Goal: Task Accomplishment & Management: Complete application form

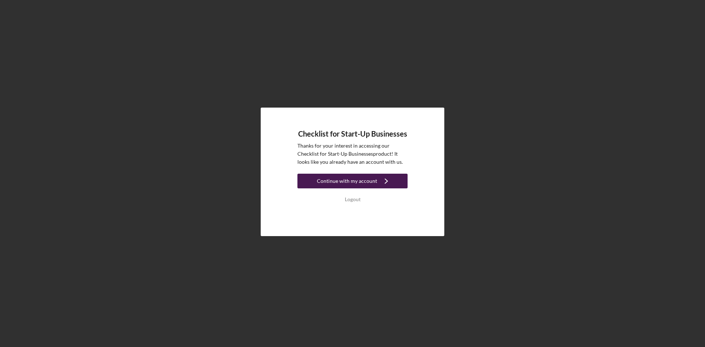
click at [368, 178] on div "Continue with my account" at bounding box center [347, 181] width 60 height 15
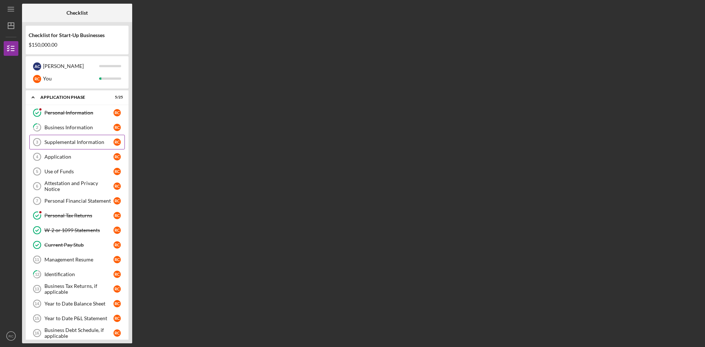
click at [79, 143] on div "Supplemental Information" at bounding box center [78, 142] width 69 height 6
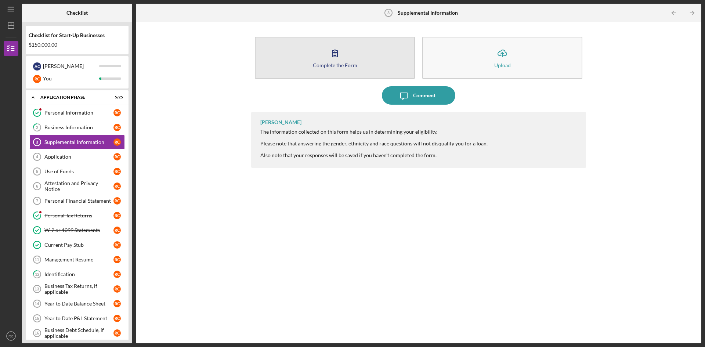
click at [329, 51] on icon "button" at bounding box center [335, 53] width 18 height 18
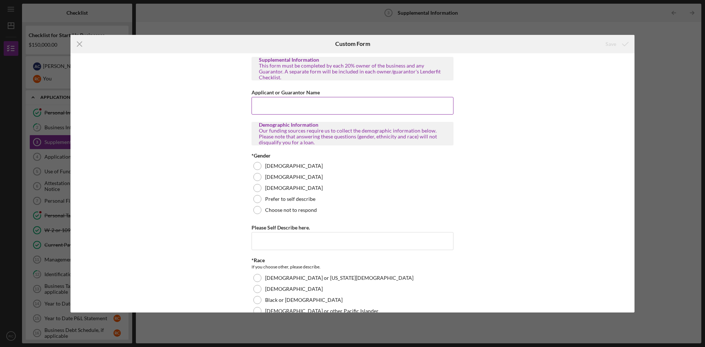
click at [342, 105] on input "Applicant or Guarantor Name" at bounding box center [352, 106] width 202 height 18
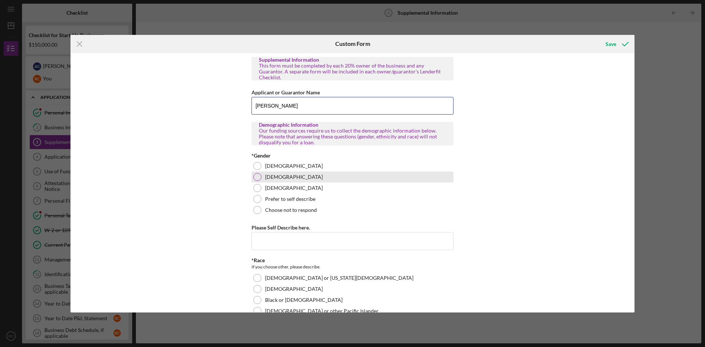
type input "[PERSON_NAME]"
click at [262, 173] on div "[DEMOGRAPHIC_DATA]" at bounding box center [352, 176] width 202 height 11
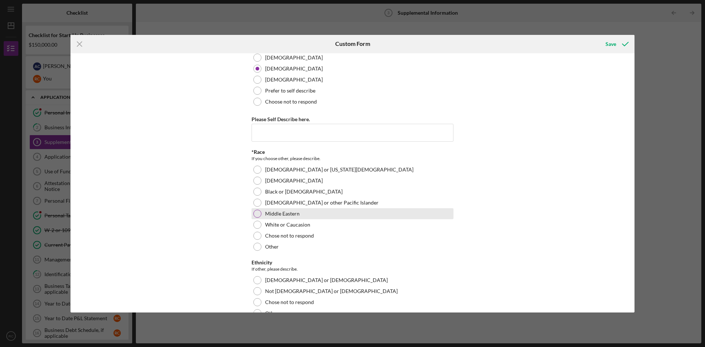
scroll to position [147, 0]
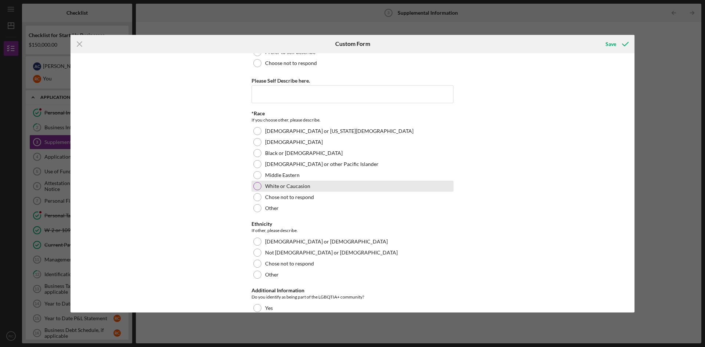
click at [259, 182] on div at bounding box center [257, 186] width 8 height 8
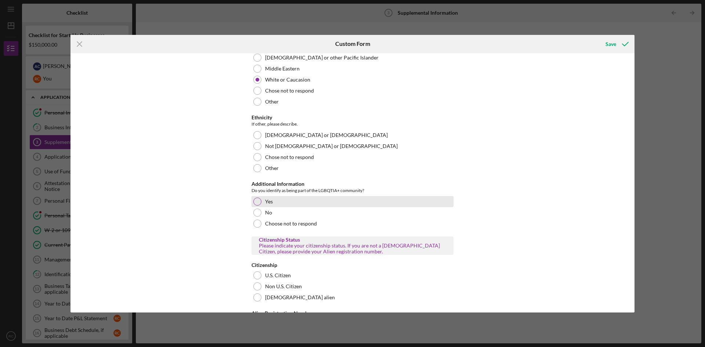
scroll to position [257, 0]
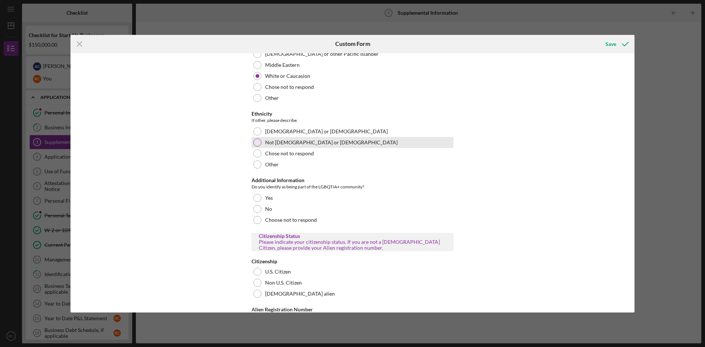
click at [265, 139] on label "Not [DEMOGRAPHIC_DATA] or [DEMOGRAPHIC_DATA]" at bounding box center [331, 142] width 133 height 6
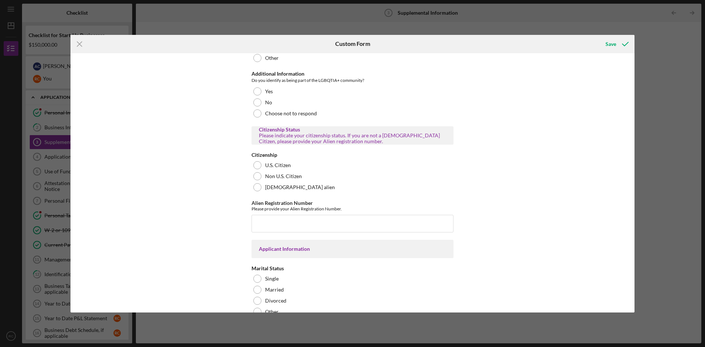
scroll to position [367, 0]
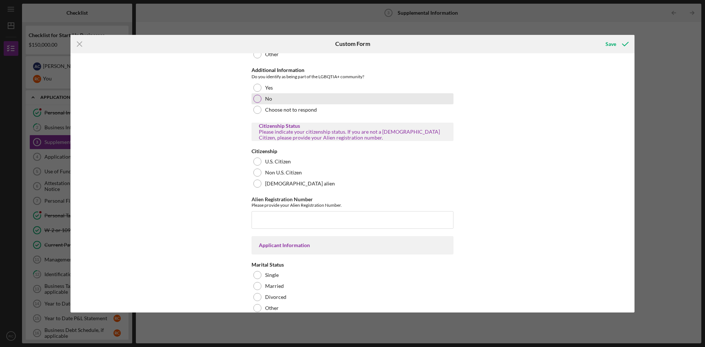
click at [256, 95] on div at bounding box center [257, 99] width 8 height 8
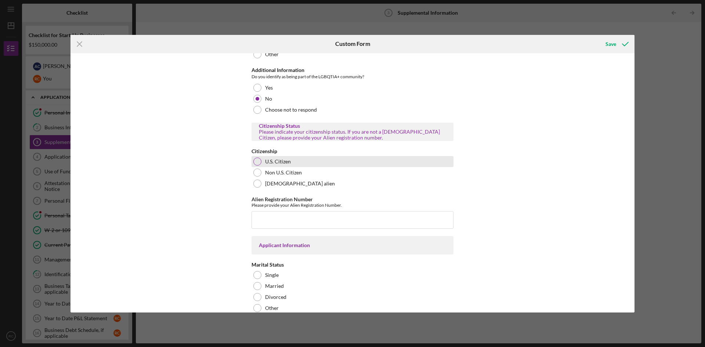
click at [259, 157] on div at bounding box center [257, 161] width 8 height 8
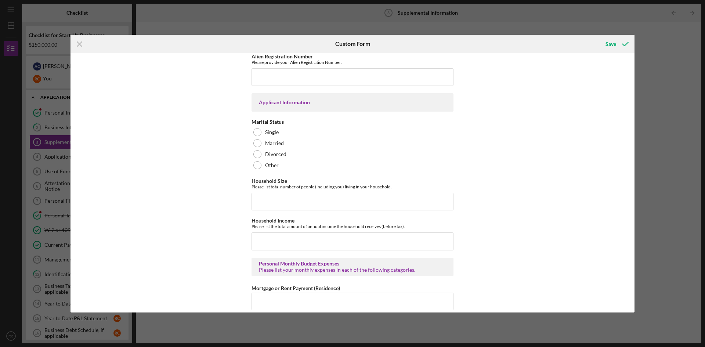
scroll to position [514, 0]
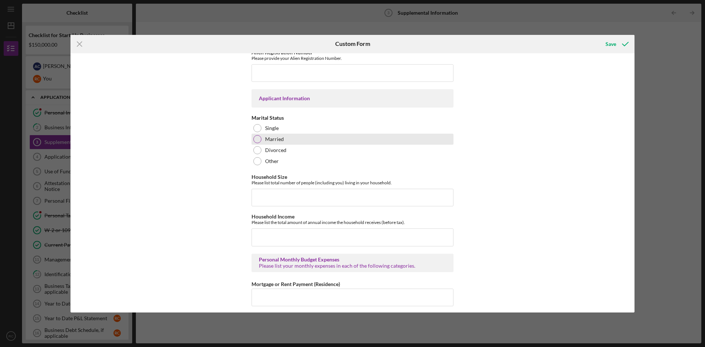
click at [267, 136] on label "Married" at bounding box center [274, 139] width 19 height 6
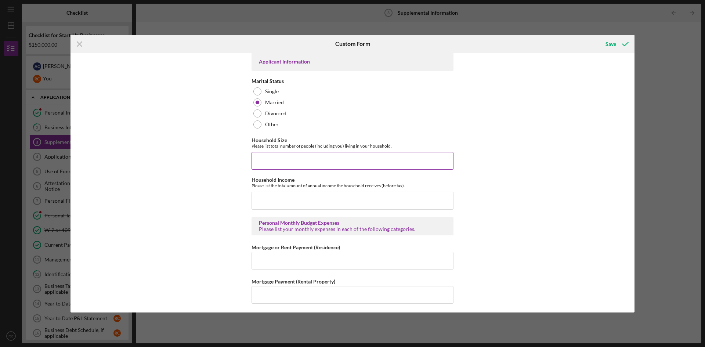
click at [338, 157] on input "Household Size" at bounding box center [352, 161] width 202 height 18
type input "3"
click at [560, 198] on div "Supplemental Information This form must be completed by each 20% owner of the b…" at bounding box center [352, 182] width 564 height 259
click at [351, 194] on input "Household Income" at bounding box center [352, 201] width 202 height 18
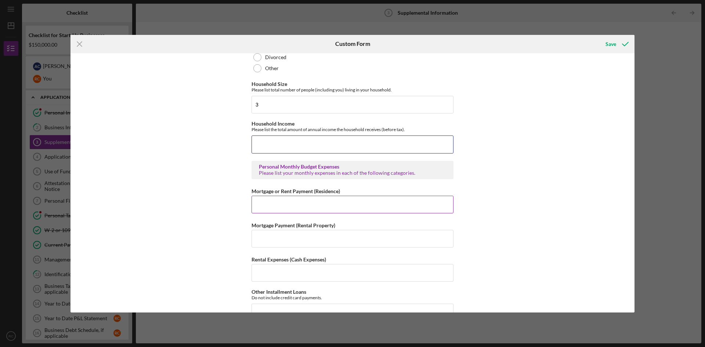
scroll to position [624, 0]
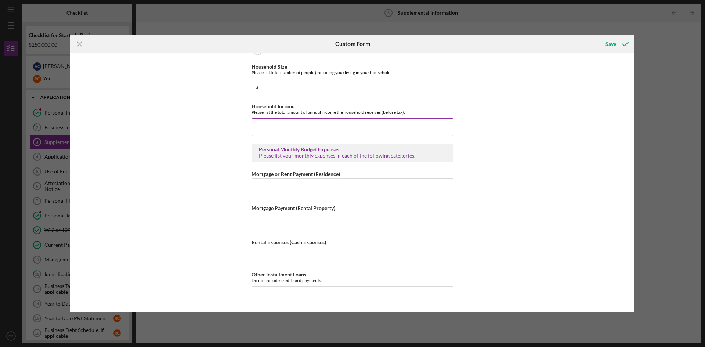
click at [326, 126] on input "Household Income" at bounding box center [352, 127] width 202 height 18
type input "$212,000"
click at [330, 182] on input "Mortgage or Rent Payment (Residence)" at bounding box center [352, 187] width 202 height 18
type input "$2,600"
click at [312, 220] on input "Mortgage Payment (Rental Property)" at bounding box center [352, 222] width 202 height 18
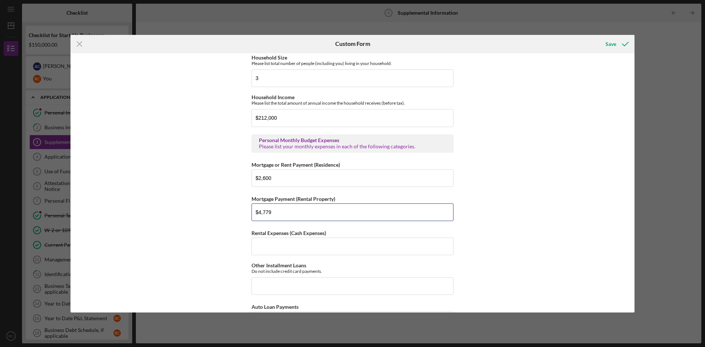
scroll to position [661, 0]
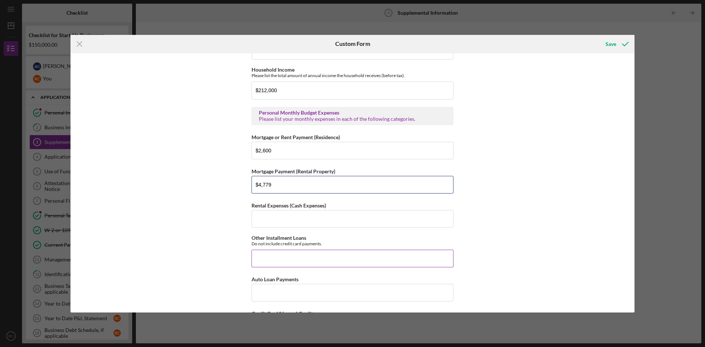
type input "$4,779"
click at [307, 253] on input "Other Installment Loans" at bounding box center [352, 259] width 202 height 18
type input "$300"
click at [306, 292] on input "Auto Loan Payments" at bounding box center [352, 293] width 202 height 18
type input "$0"
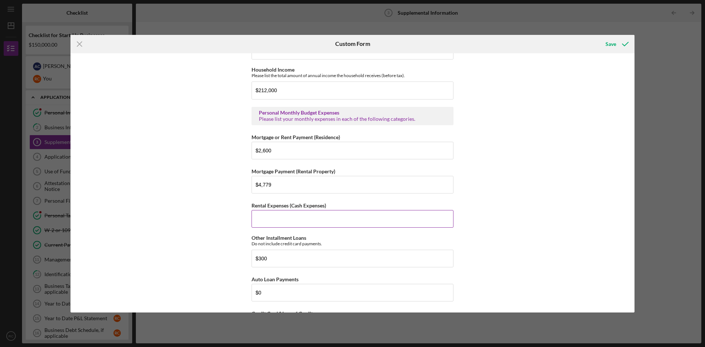
click at [315, 214] on input "Rental Expenses (Cash Expenses)" at bounding box center [352, 219] width 202 height 18
type input "$0"
click at [516, 226] on div "Supplemental Information This form must be completed by each 20% owner of the b…" at bounding box center [352, 182] width 564 height 259
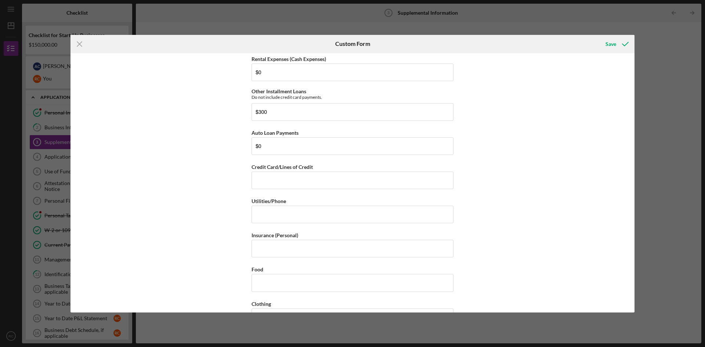
scroll to position [808, 0]
click at [292, 208] on input "Utilities/Phone" at bounding box center [352, 214] width 202 height 18
type input "$65"
click at [288, 244] on input "Insurance (Personal)" at bounding box center [352, 248] width 202 height 18
type input "$0"
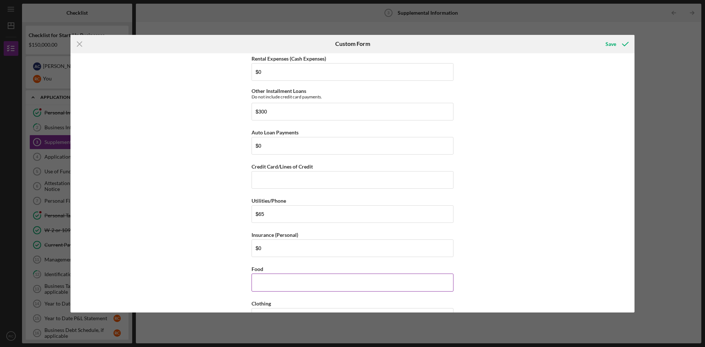
click at [333, 274] on input "Food" at bounding box center [352, 282] width 202 height 18
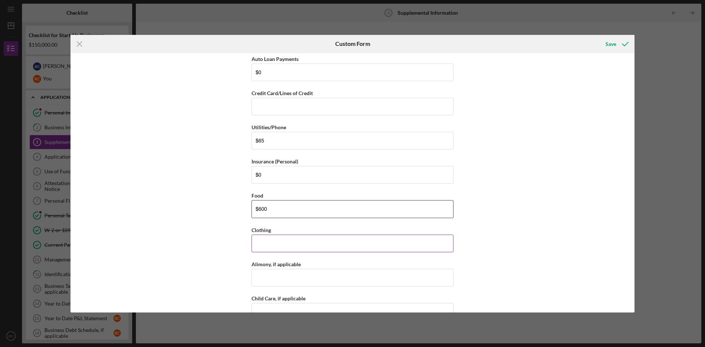
type input "$600"
click at [294, 236] on input "Clothing" at bounding box center [352, 244] width 202 height 18
type input "$0"
click at [284, 272] on input "Alimony, if applicable" at bounding box center [352, 278] width 202 height 18
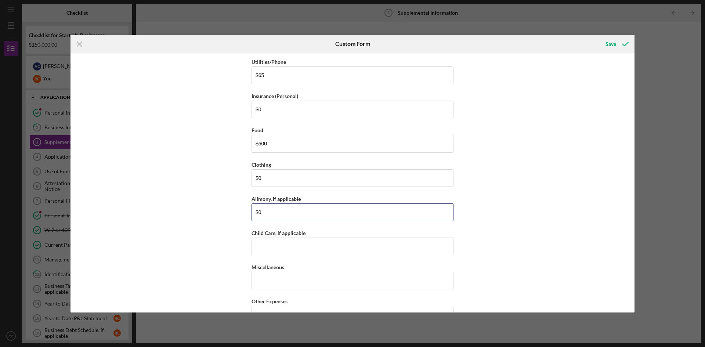
scroll to position [954, 0]
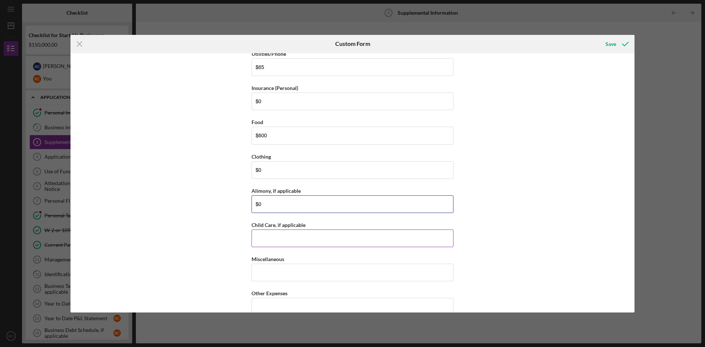
type input "$0"
click at [290, 233] on input "Child Care, if applicable" at bounding box center [352, 238] width 202 height 18
click at [308, 233] on input "Child Care, if applicable" at bounding box center [352, 238] width 202 height 18
type input "$1,000"
click at [306, 264] on input "Miscellaneous" at bounding box center [352, 273] width 202 height 18
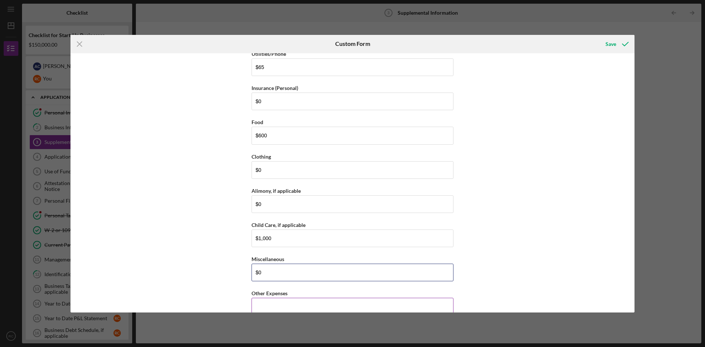
type input "$0"
click at [297, 298] on input "Other Expenses" at bounding box center [352, 307] width 202 height 18
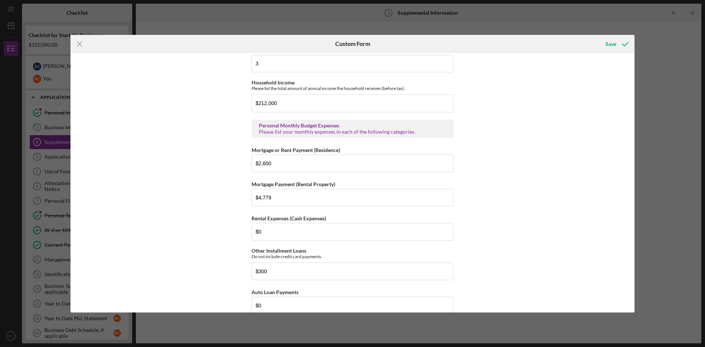
scroll to position [697, 0]
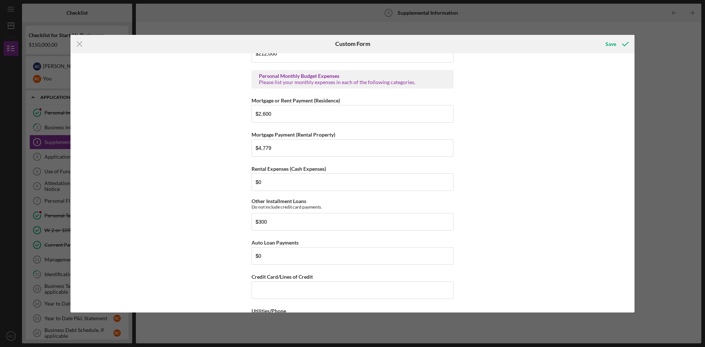
type input "$0"
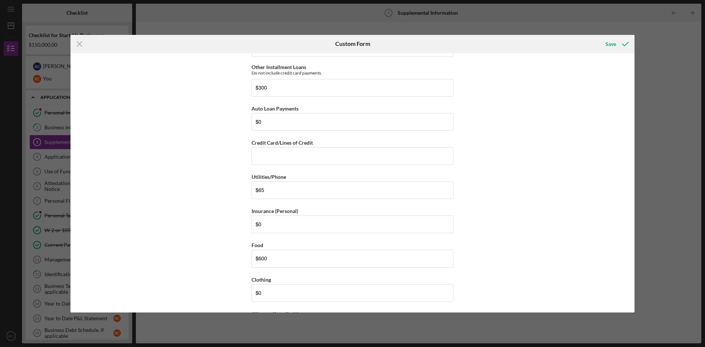
scroll to position [844, 0]
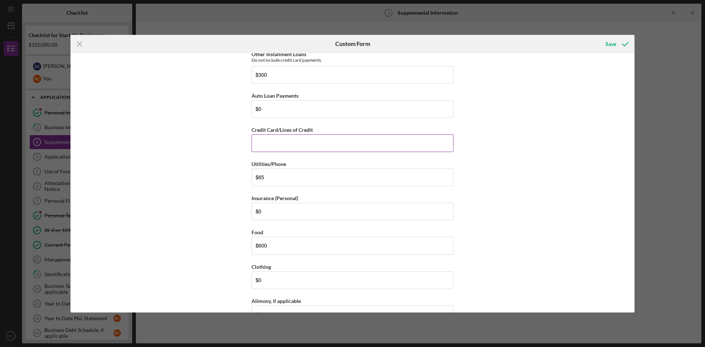
click at [266, 137] on input "Credit Card/Lines of Credit" at bounding box center [352, 143] width 202 height 18
click at [544, 193] on div "Supplemental Information This form must be completed by each 20% owner of the b…" at bounding box center [352, 182] width 564 height 259
drag, startPoint x: 277, startPoint y: 138, endPoint x: 220, endPoint y: 226, distance: 105.2
click at [205, 145] on div "Supplemental Information This form must be completed by each 20% owner of the b…" at bounding box center [352, 182] width 564 height 259
type input "$0"
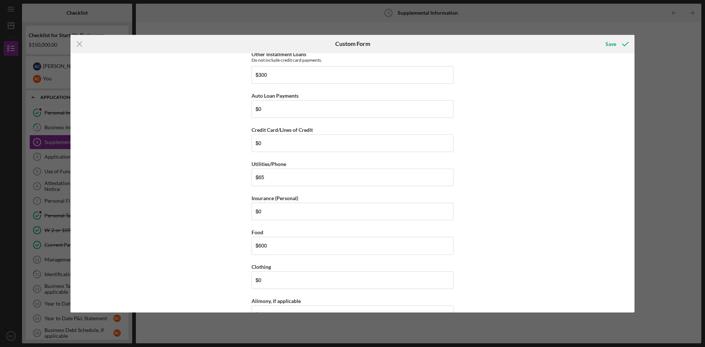
click at [563, 186] on div "Supplemental Information This form must be completed by each 20% owner of the b…" at bounding box center [352, 182] width 564 height 259
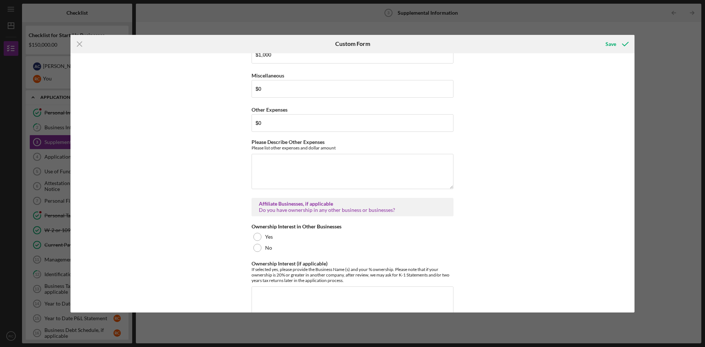
scroll to position [1175, 0]
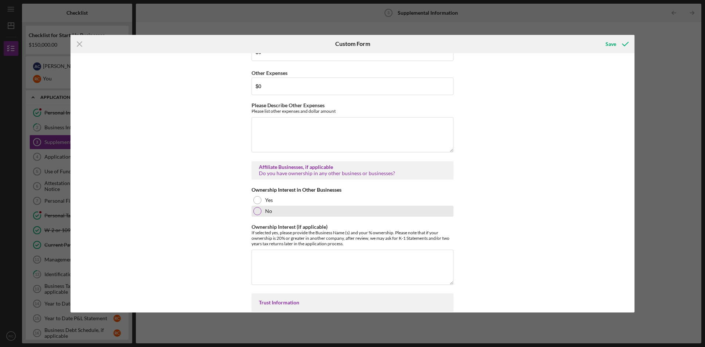
click at [255, 209] on div at bounding box center [257, 211] width 8 height 8
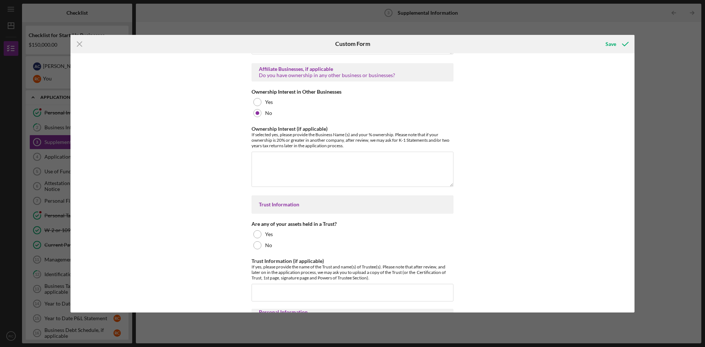
scroll to position [1285, 0]
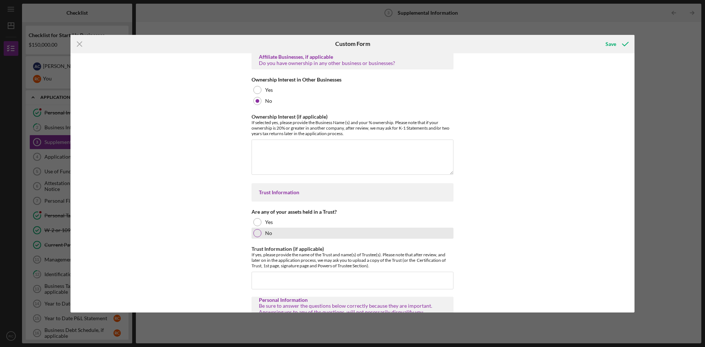
click at [255, 229] on div at bounding box center [257, 233] width 8 height 8
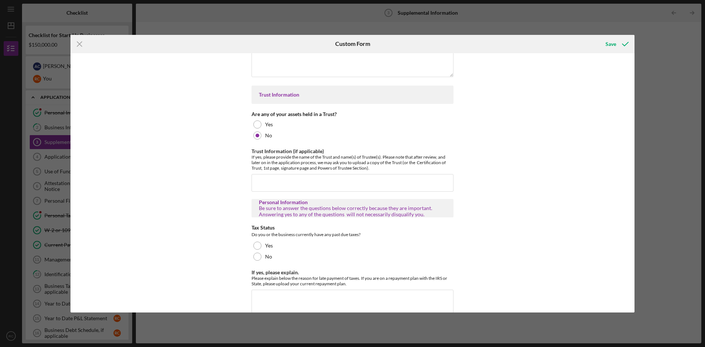
scroll to position [1395, 0]
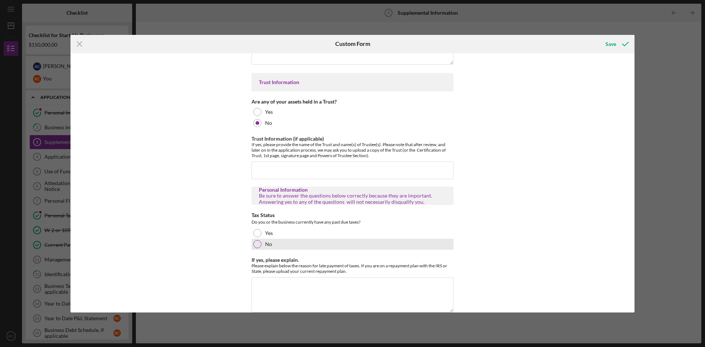
click at [258, 240] on div at bounding box center [257, 244] width 8 height 8
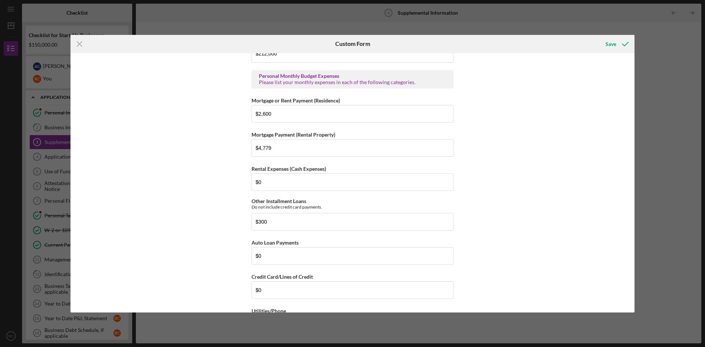
scroll to position [734, 0]
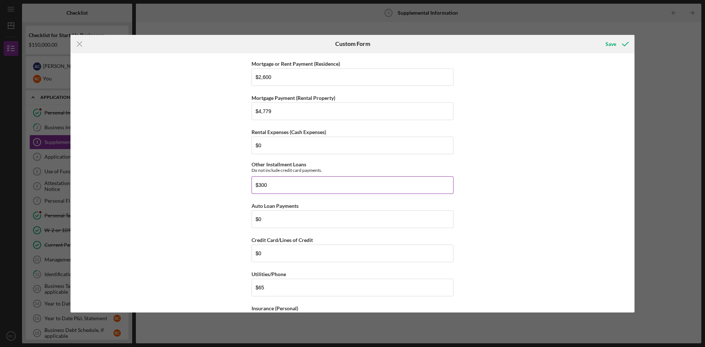
click at [293, 186] on input "$300" at bounding box center [352, 185] width 202 height 18
type input "$302"
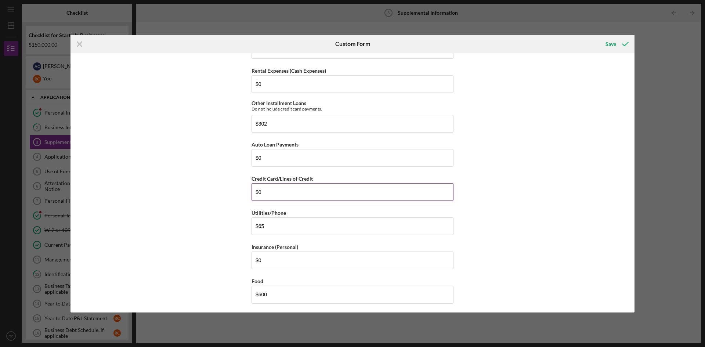
scroll to position [808, 0]
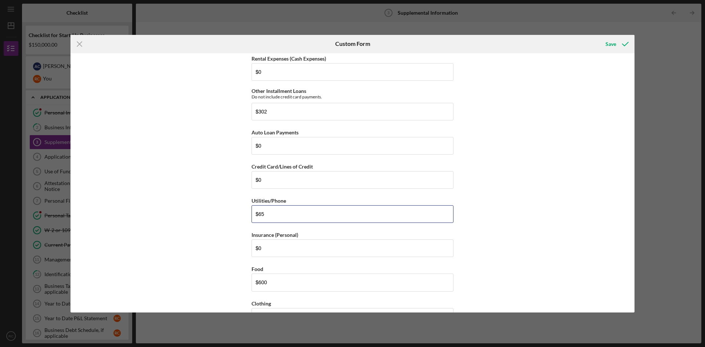
drag, startPoint x: 284, startPoint y: 210, endPoint x: 199, endPoint y: 210, distance: 85.2
click at [199, 210] on div "Supplemental Information This form must be completed by each 20% owner of the b…" at bounding box center [352, 182] width 564 height 259
type input "$250"
click at [598, 37] on button "Save" at bounding box center [616, 44] width 36 height 15
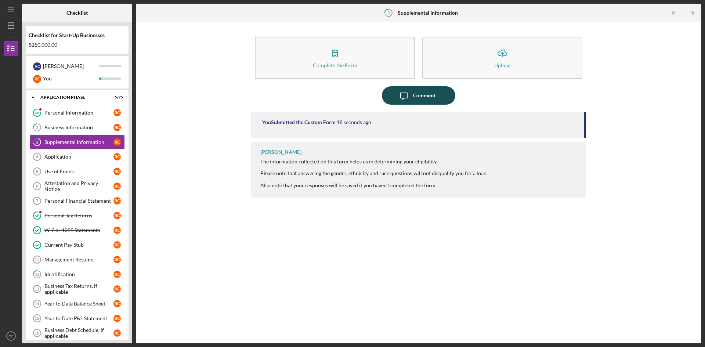
click at [428, 97] on div "Comment" at bounding box center [424, 95] width 22 height 18
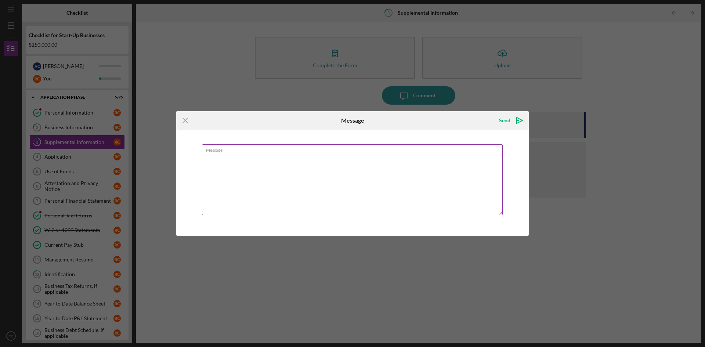
click at [350, 165] on textarea "Message" at bounding box center [352, 179] width 301 height 71
type textarea "I have not completed this. I saved to finish later."
click at [510, 118] on button "Send Icon/icon-invite-send" at bounding box center [509, 120] width 37 height 15
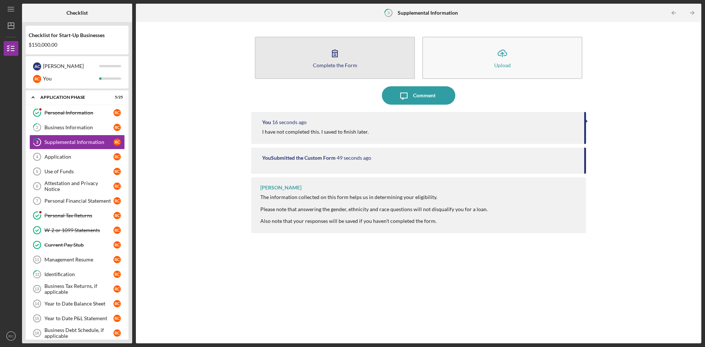
click at [347, 54] on button "Complete the Form Form" at bounding box center [335, 58] width 160 height 42
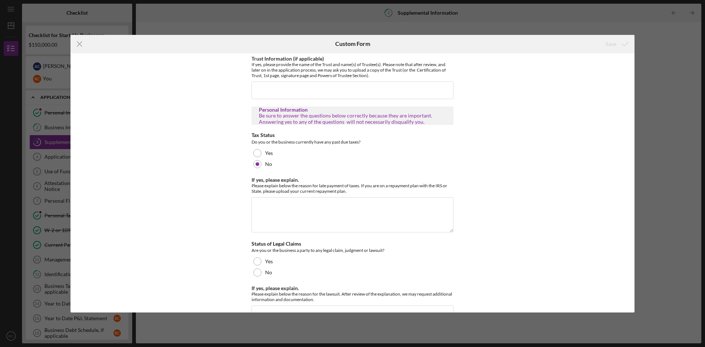
scroll to position [1578, 0]
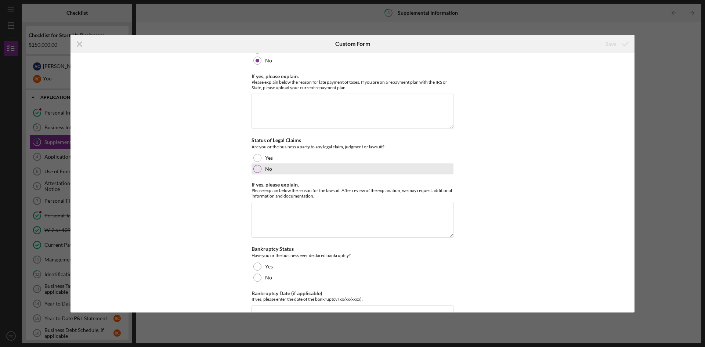
click at [260, 163] on div "No" at bounding box center [352, 168] width 202 height 11
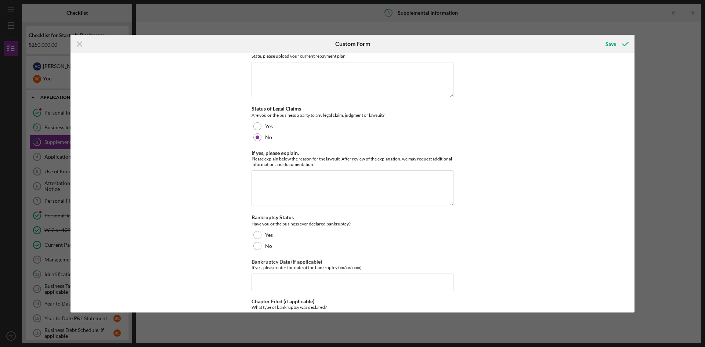
scroll to position [1652, 0]
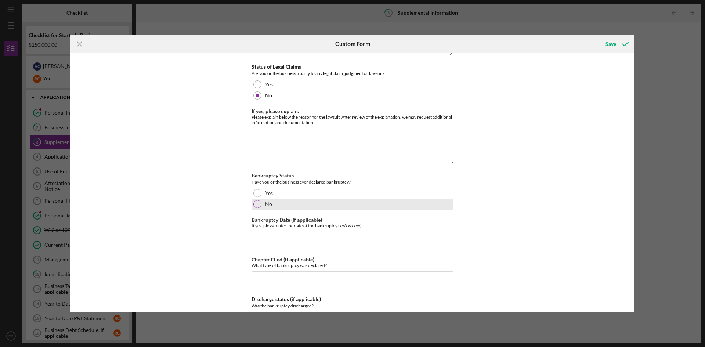
click at [263, 200] on div "No" at bounding box center [352, 204] width 202 height 11
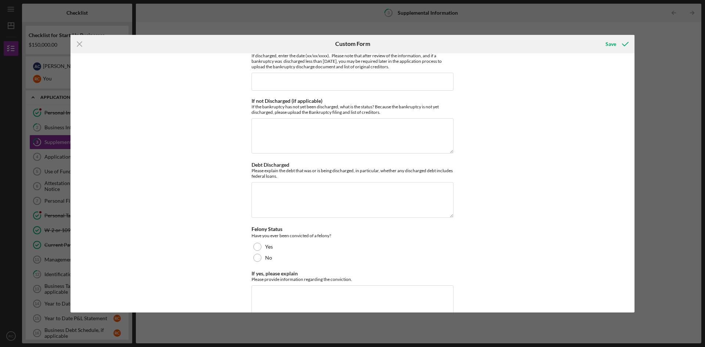
scroll to position [1982, 0]
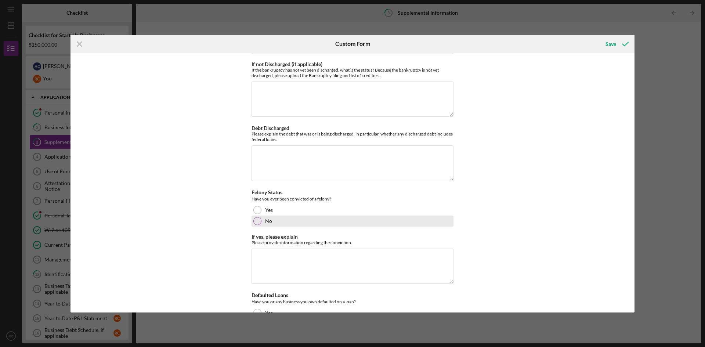
click at [263, 215] on div "No" at bounding box center [352, 220] width 202 height 11
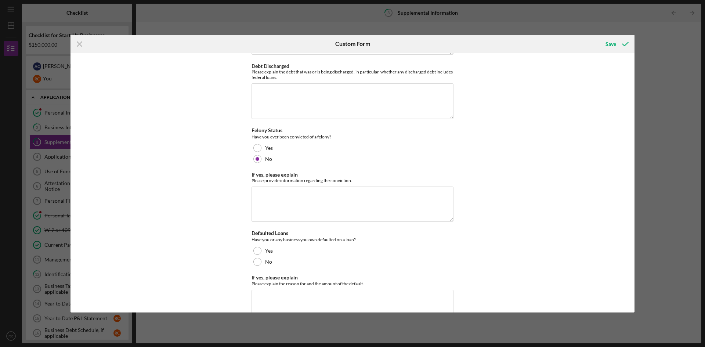
scroll to position [2064, 0]
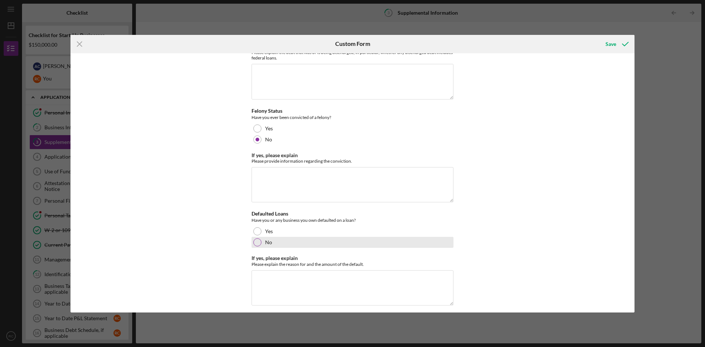
click at [259, 238] on div at bounding box center [257, 242] width 8 height 8
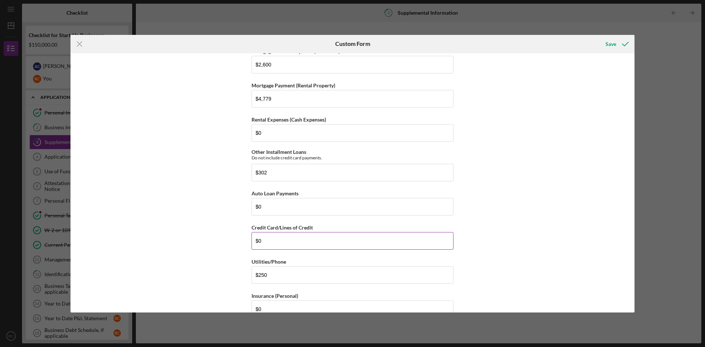
scroll to position [742, 0]
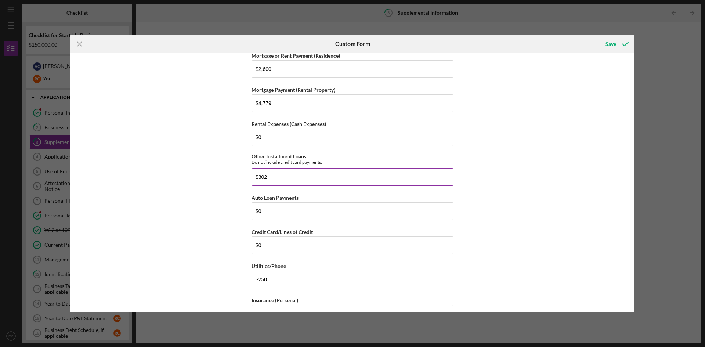
click at [288, 173] on input "$302" at bounding box center [352, 177] width 202 height 18
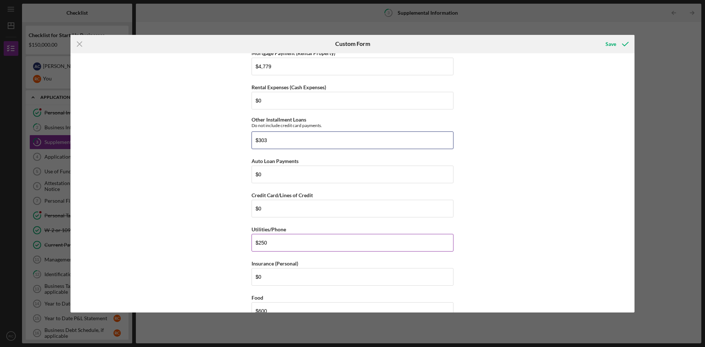
scroll to position [816, 0]
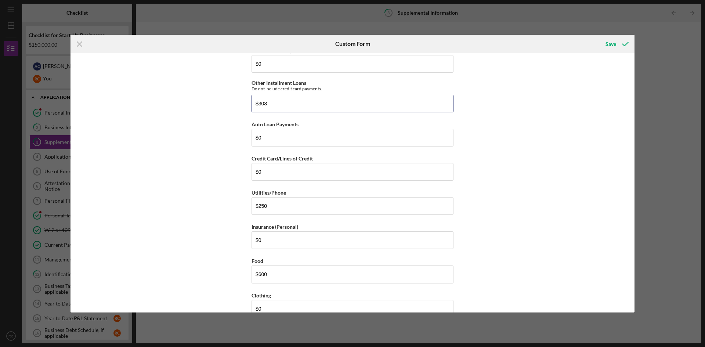
type input "$303"
drag, startPoint x: 278, startPoint y: 202, endPoint x: 179, endPoint y: 202, distance: 99.1
click at [179, 202] on div "Supplemental Information This form must be completed by each 20% owner of the b…" at bounding box center [352, 182] width 564 height 259
type input "$400"
click at [320, 238] on input "$0" at bounding box center [352, 240] width 202 height 18
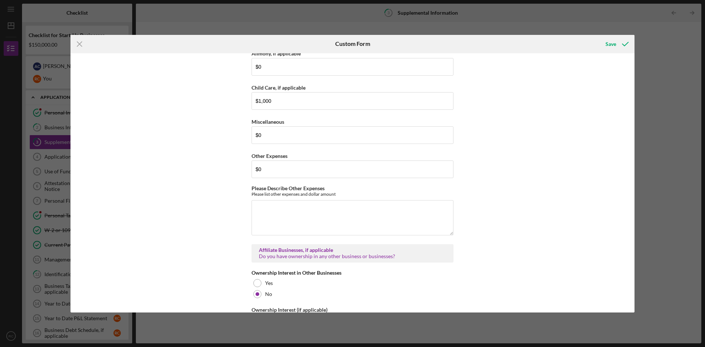
scroll to position [1101, 0]
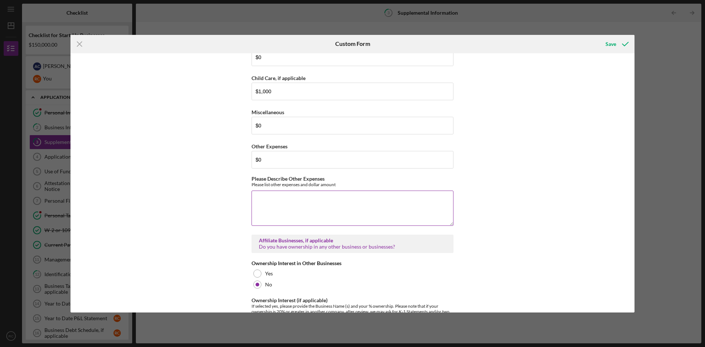
click at [333, 200] on textarea "Please Describe Other Expenses" at bounding box center [352, 207] width 202 height 35
click at [297, 193] on textarea "Simplisafe - $32 Cat/Dog Food - $100 Pet Insurance - $50 Streaming Services - $…" at bounding box center [352, 207] width 202 height 35
click at [320, 210] on textarea "Simplisafe - $30 Cat/Dog Food - $100 Pet Insurance - $50 Streaming Services - $…" at bounding box center [352, 207] width 202 height 35
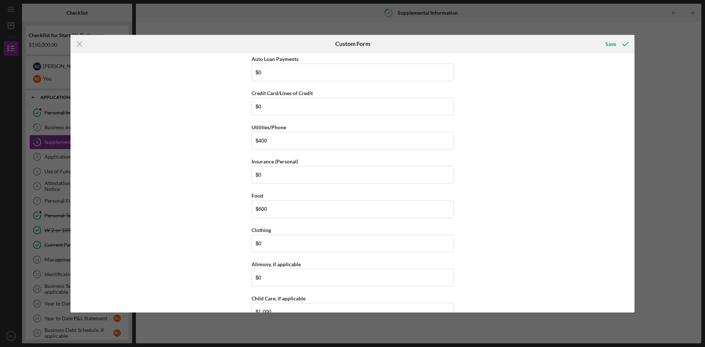
scroll to position [844, 0]
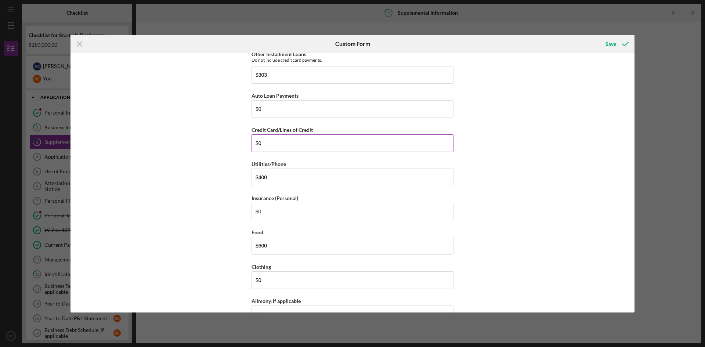
type textarea "Simplisafe - $30 Cat/Dog Food - $100 Pet Insurance - $50 Streaming Services - $…"
click at [284, 140] on input "$0" at bounding box center [352, 143] width 202 height 18
drag, startPoint x: 285, startPoint y: 140, endPoint x: 206, endPoint y: 140, distance: 78.9
click at [206, 140] on div "Supplemental Information This form must be completed by each 20% owner of the b…" at bounding box center [352, 182] width 564 height 259
type input "$500"
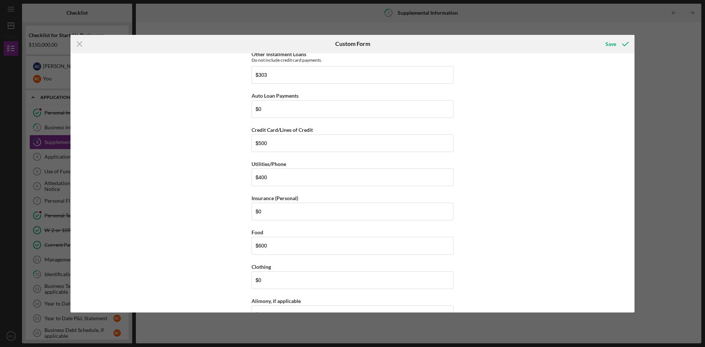
click at [516, 190] on div "Supplemental Information This form must be completed by each 20% owner of the b…" at bounding box center [352, 182] width 564 height 259
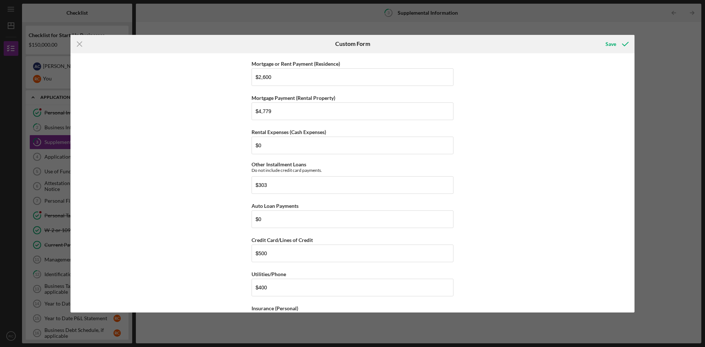
scroll to position [697, 0]
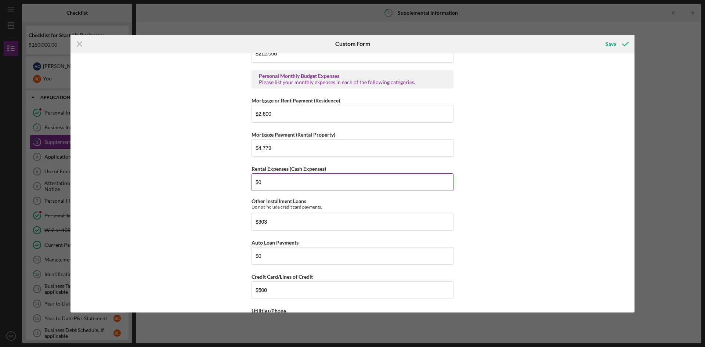
drag, startPoint x: 270, startPoint y: 174, endPoint x: 251, endPoint y: 175, distance: 18.4
click at [251, 175] on input "$0" at bounding box center [352, 182] width 202 height 18
type input "$350"
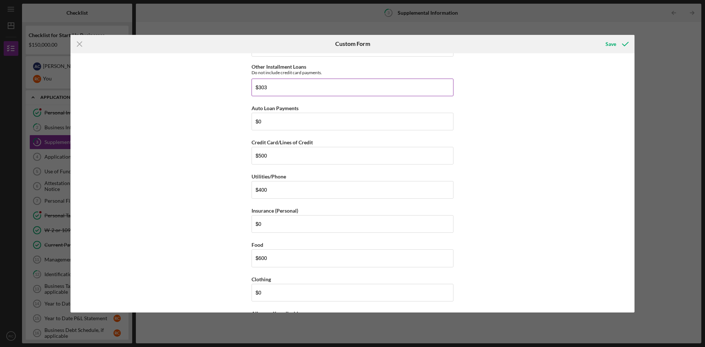
scroll to position [844, 0]
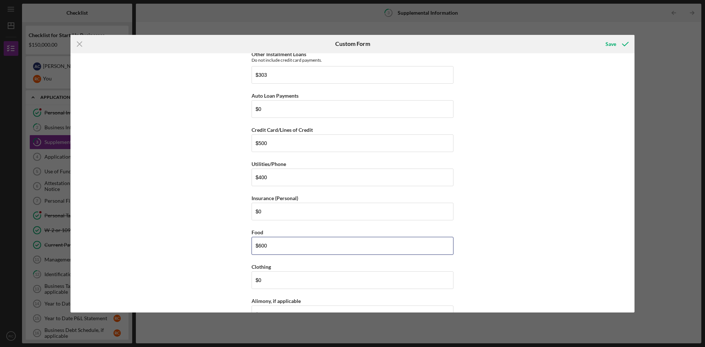
drag, startPoint x: 284, startPoint y: 243, endPoint x: 236, endPoint y: 242, distance: 48.1
click at [236, 242] on div "Supplemental Information This form must be completed by each 20% owner of the b…" at bounding box center [352, 182] width 564 height 259
type input "$1,000"
click at [598, 37] on button "Save" at bounding box center [616, 44] width 36 height 15
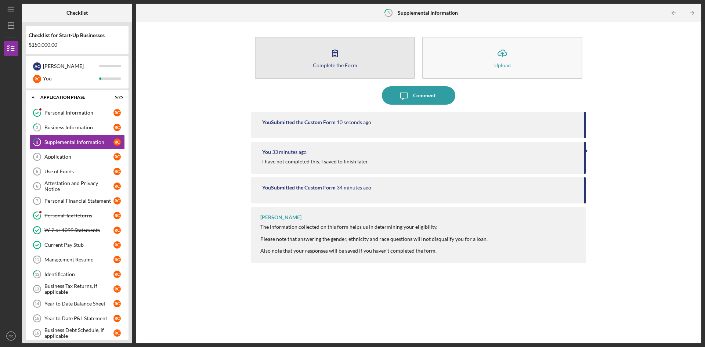
click at [335, 63] on div "Complete the Form" at bounding box center [335, 65] width 44 height 6
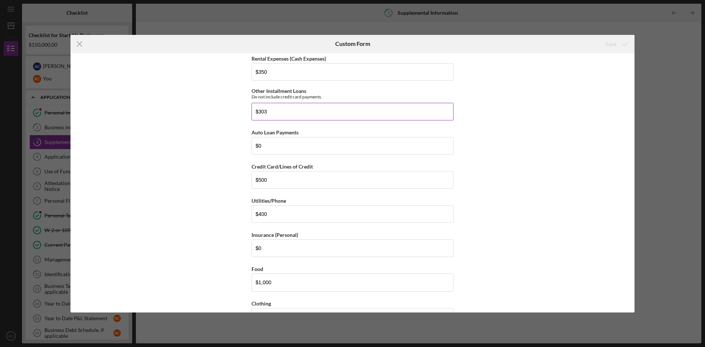
scroll to position [771, 0]
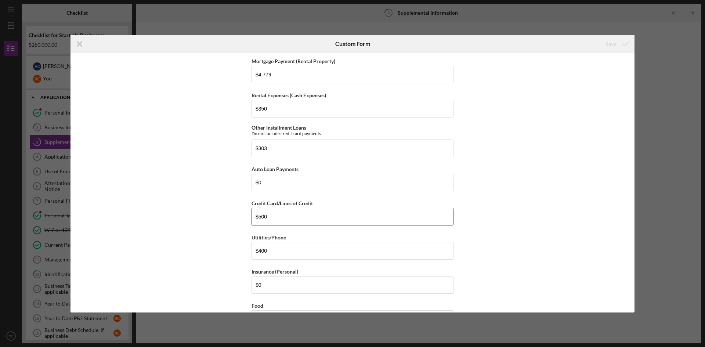
drag, startPoint x: 267, startPoint y: 212, endPoint x: 231, endPoint y: 215, distance: 36.9
click at [231, 215] on div "Supplemental Information This form must be completed by each 20% owner of the b…" at bounding box center [352, 182] width 564 height 259
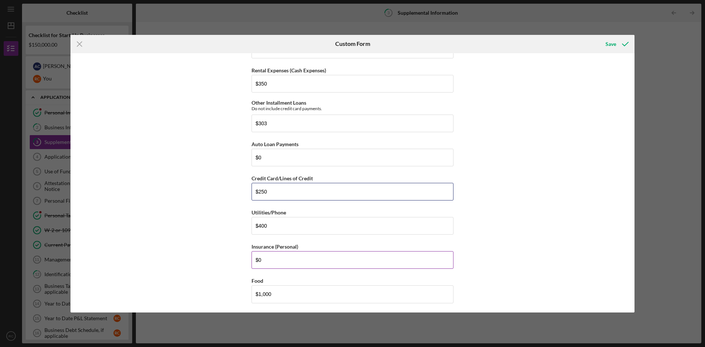
scroll to position [808, 0]
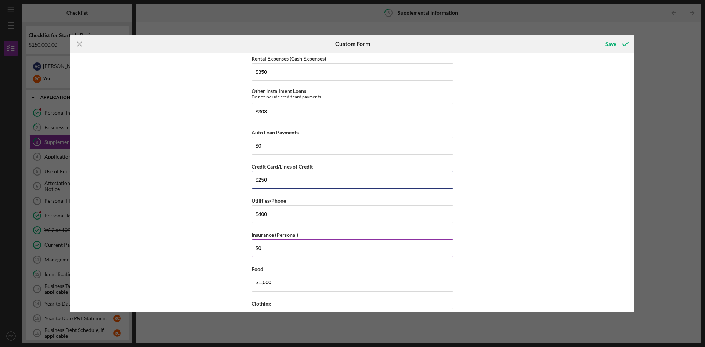
type input "$250"
click at [310, 248] on input "$0" at bounding box center [352, 248] width 202 height 18
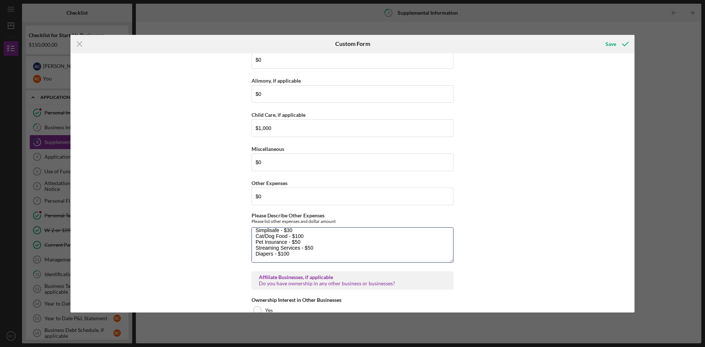
scroll to position [0, 0]
drag, startPoint x: 299, startPoint y: 255, endPoint x: 227, endPoint y: 211, distance: 84.9
click at [227, 211] on div "Supplemental Information This form must be completed by each 20% owner of the b…" at bounding box center [352, 182] width 564 height 259
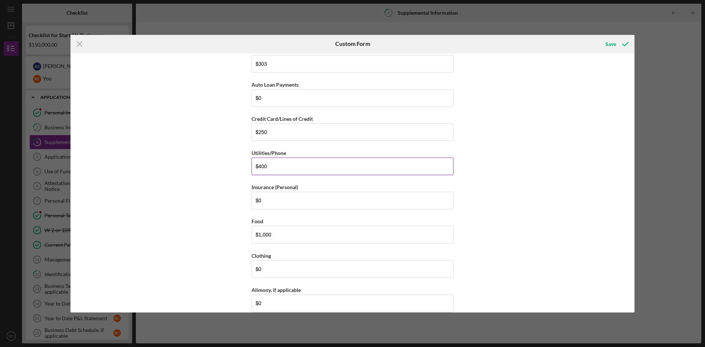
scroll to position [844, 0]
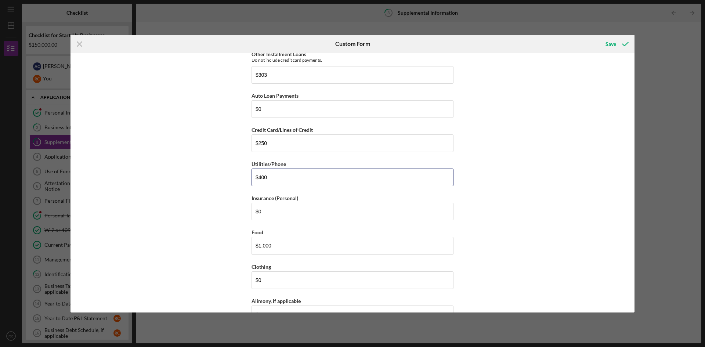
drag, startPoint x: 282, startPoint y: 174, endPoint x: 226, endPoint y: 179, distance: 56.0
click at [228, 177] on div "Supplemental Information This form must be completed by each 20% owner of the b…" at bounding box center [352, 182] width 564 height 259
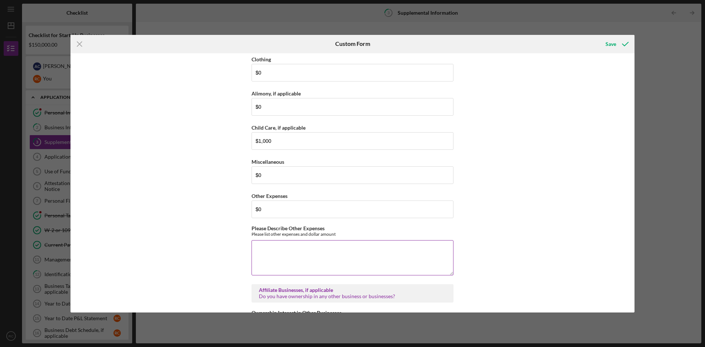
scroll to position [1064, 0]
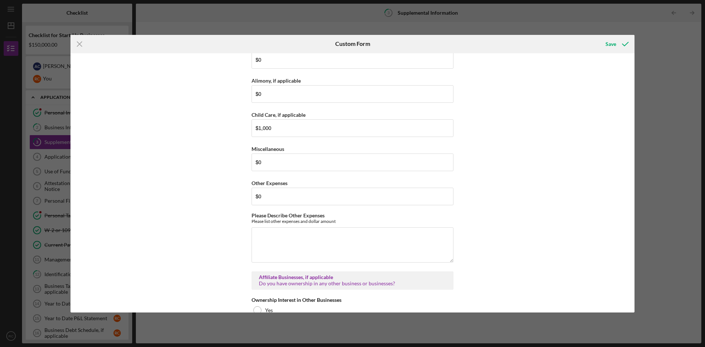
type input "$260"
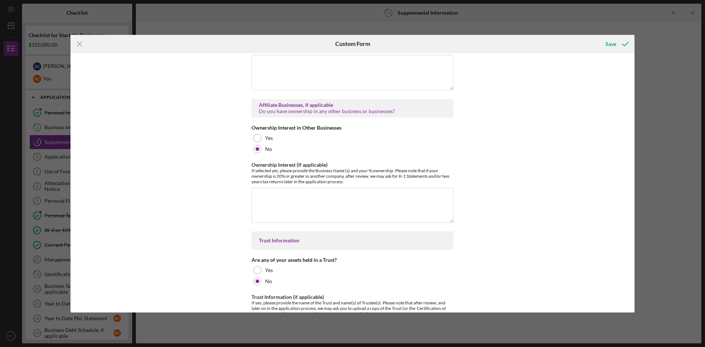
scroll to position [1248, 0]
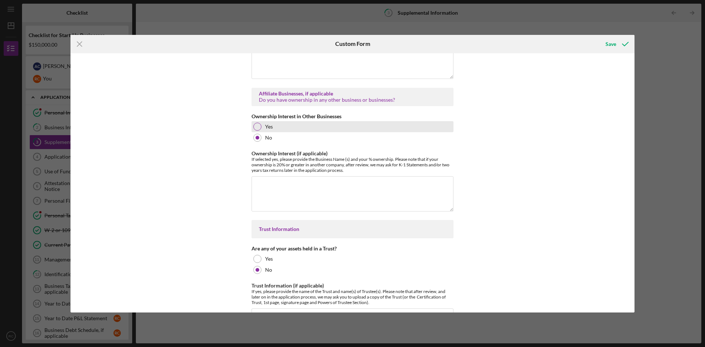
click at [256, 123] on div at bounding box center [257, 127] width 8 height 8
click at [285, 186] on textarea "Ownership Interest (if applicable)" at bounding box center [352, 193] width 202 height 35
click at [292, 191] on textarea "Ownership Interest (if applicable)" at bounding box center [352, 193] width 202 height 35
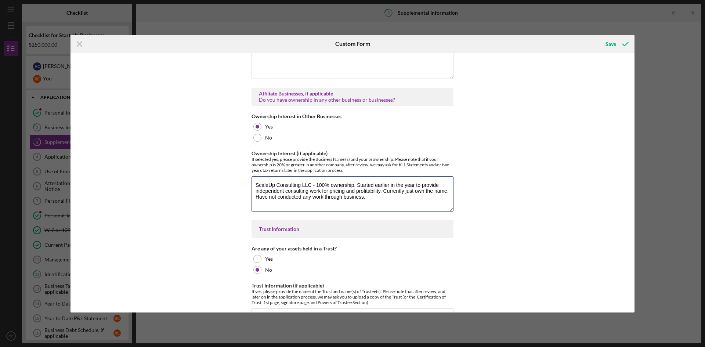
drag, startPoint x: 366, startPoint y: 191, endPoint x: 244, endPoint y: 170, distance: 123.6
click at [244, 170] on div "Supplemental Information This form must be completed by each 20% owner of the b…" at bounding box center [352, 182] width 564 height 259
click at [384, 203] on textarea "ScaleUp Consulting LLC - 100% ownership. Started earlier in the year to provide…" at bounding box center [352, 193] width 202 height 35
drag, startPoint x: 378, startPoint y: 192, endPoint x: 226, endPoint y: 164, distance: 154.5
click at [226, 164] on div "Supplemental Information This form must be completed by each 20% owner of the b…" at bounding box center [352, 182] width 564 height 259
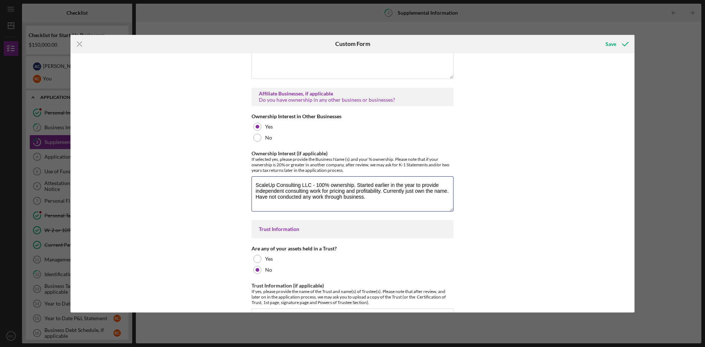
paste textarea "– I hold 100% ownership. The entity was established earlier this year with the …"
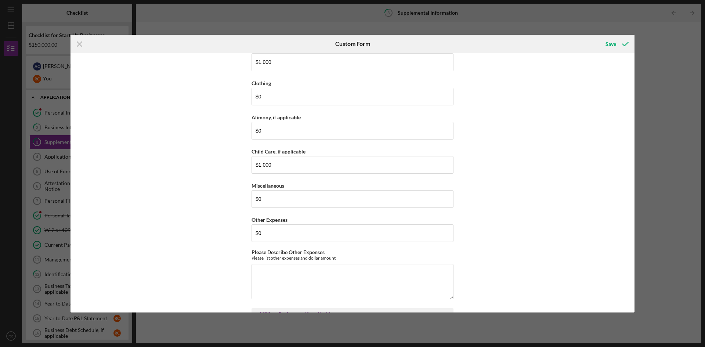
scroll to position [1064, 0]
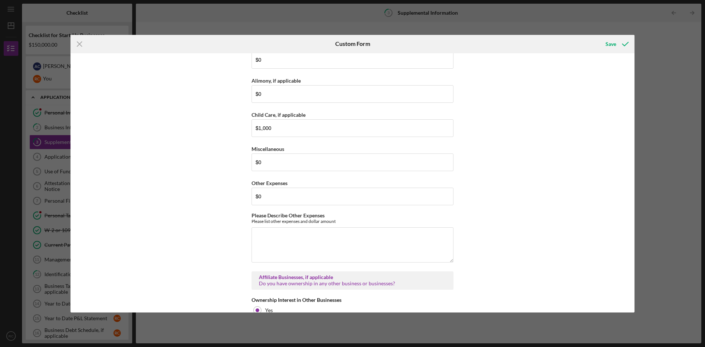
type textarea "ScaleUp Consulting LLC – I hold 100% ownership. The entity was established earl…"
click at [296, 230] on textarea "Please Describe Other Expenses" at bounding box center [352, 244] width 202 height 35
paste textarea "Allstate Car & Renters Insurance $ 252 [PERSON_NAME] Student Loan $ 188 Diapers…"
click at [334, 232] on textarea "Allstate Car & Renters Insurance $ 252 [PERSON_NAME] Student Loan $ 188 Diapers…" at bounding box center [352, 244] width 202 height 35
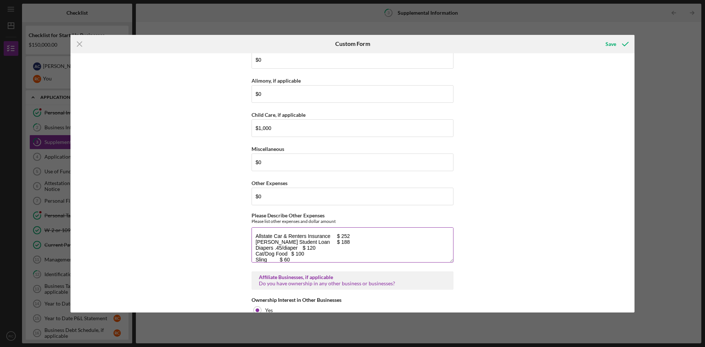
drag, startPoint x: 351, startPoint y: 231, endPoint x: 330, endPoint y: 231, distance: 21.7
click at [330, 231] on textarea "Allstate Car & Renters Insurance $ 252 [PERSON_NAME] Student Loan $ 188 Diapers…" at bounding box center [352, 244] width 202 height 35
click at [324, 235] on textarea "Allstate Car & Renters Insurance - $252 [PERSON_NAME] Student Loan $ 188 Diaper…" at bounding box center [352, 244] width 202 height 35
drag, startPoint x: 332, startPoint y: 236, endPoint x: 302, endPoint y: 237, distance: 29.4
click at [302, 237] on textarea "Allstate Car & Renters Insurance - $252 [PERSON_NAME] Student Loan $ 188 Diaper…" at bounding box center [352, 244] width 202 height 35
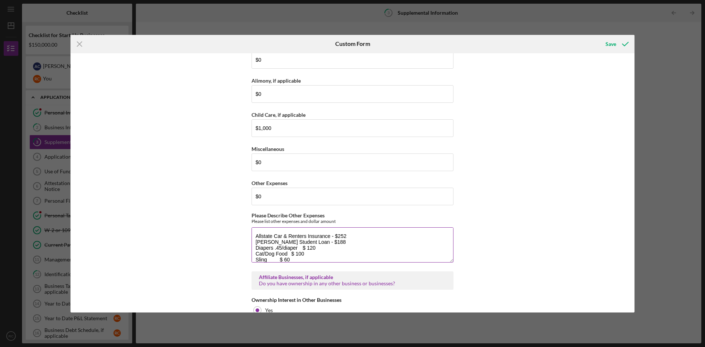
drag, startPoint x: 317, startPoint y: 242, endPoint x: 272, endPoint y: 241, distance: 44.8
click at [272, 241] on textarea "Allstate Car & Renters Insurance - $252 [PERSON_NAME] Student Loan - $188 Diape…" at bounding box center [352, 244] width 202 height 35
drag, startPoint x: 308, startPoint y: 247, endPoint x: 286, endPoint y: 247, distance: 22.8
click at [286, 247] on textarea "Allstate Car & Renters Insurance - $252 [PERSON_NAME] Student Loan - $188 Diape…" at bounding box center [352, 244] width 202 height 35
click at [279, 255] on textarea "Allstate Car & Renters Insurance - $252 [PERSON_NAME] Student Loan - $188 Diape…" at bounding box center [352, 244] width 202 height 35
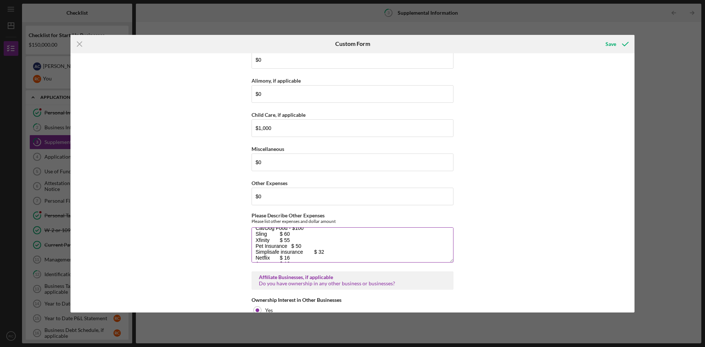
scroll to position [41, 0]
drag, startPoint x: 290, startPoint y: 253, endPoint x: 272, endPoint y: 235, distance: 25.7
click at [272, 235] on textarea "Allstate Car & Renters Insurance - $252 [PERSON_NAME] Student Loan - $188 Diape…" at bounding box center [352, 244] width 202 height 35
click at [287, 250] on textarea "Allstate Car & Renters Insurance - $252 [PERSON_NAME] Student Loan - $188 Diape…" at bounding box center [352, 244] width 202 height 35
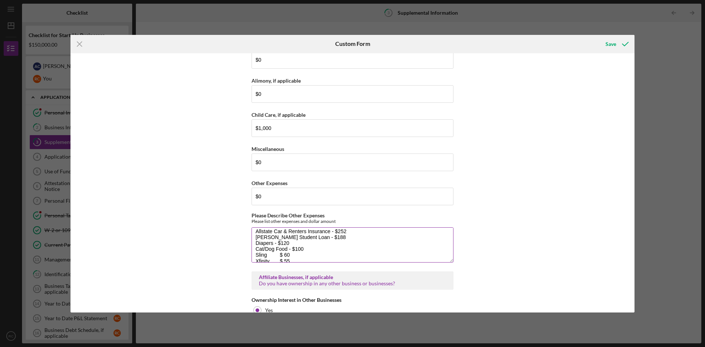
drag, startPoint x: 291, startPoint y: 248, endPoint x: 265, endPoint y: 248, distance: 26.1
click at [265, 248] on textarea "Allstate Car & Renters Insurance - $252 [PERSON_NAME] Student Loan - $188 Diape…" at bounding box center [352, 244] width 202 height 35
drag, startPoint x: 291, startPoint y: 254, endPoint x: 279, endPoint y: 241, distance: 17.4
click at [279, 241] on textarea "Allstate Car & Renters Insurance - $252 [PERSON_NAME] Student Loan - $188 Diape…" at bounding box center [352, 244] width 202 height 35
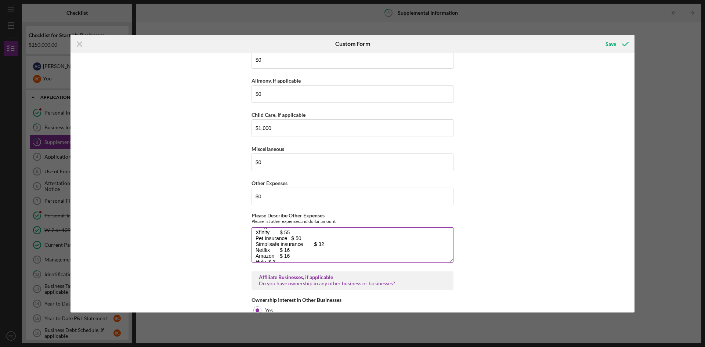
click at [291, 228] on textarea "Allstate Car & Renters Insurance - $252 [PERSON_NAME] Student Loan - $188 Diape…" at bounding box center [352, 244] width 202 height 35
click at [299, 233] on textarea "Allstate Car & Renters Insurance - $252 [PERSON_NAME] Student Loan - $188 Diape…" at bounding box center [352, 244] width 202 height 35
click at [328, 236] on textarea "Allstate Car & Renters Insurance - $252 [PERSON_NAME] Student Loan - $188 Diape…" at bounding box center [352, 244] width 202 height 35
drag, startPoint x: 290, startPoint y: 242, endPoint x: 301, endPoint y: 260, distance: 20.6
click at [290, 243] on textarea "Allstate Car & Renters Insurance - $252 [PERSON_NAME] Student Loan - $188 Diape…" at bounding box center [352, 244] width 202 height 35
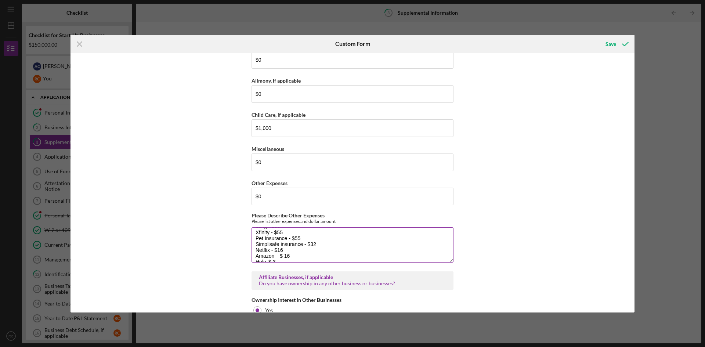
click at [293, 252] on textarea "Allstate Car & Renters Insurance - $252 [PERSON_NAME] Student Loan - $188 Diape…" at bounding box center [352, 244] width 202 height 35
click at [274, 250] on textarea "Allstate Car & Renters Insurance - $252 [PERSON_NAME] Student Loan - $188 Diape…" at bounding box center [352, 244] width 202 height 35
type textarea "Allstate Car & Renters Insurance - $252 [PERSON_NAME] Student Loan - $188 Diape…"
click at [287, 194] on input "$0" at bounding box center [352, 197] width 202 height 18
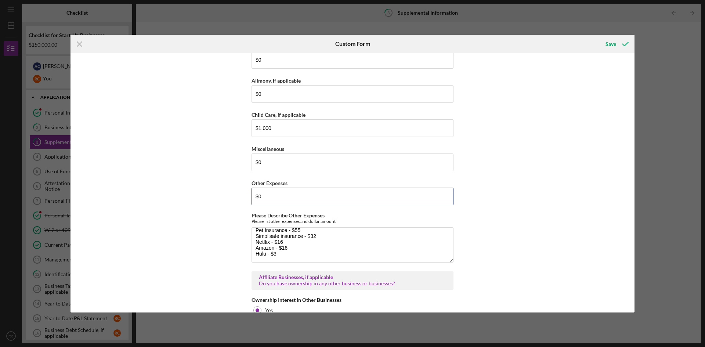
drag, startPoint x: 287, startPoint y: 194, endPoint x: 156, endPoint y: 195, distance: 131.0
click at [156, 195] on div "Supplemental Information This form must be completed by each 20% owner of the b…" at bounding box center [352, 182] width 564 height 259
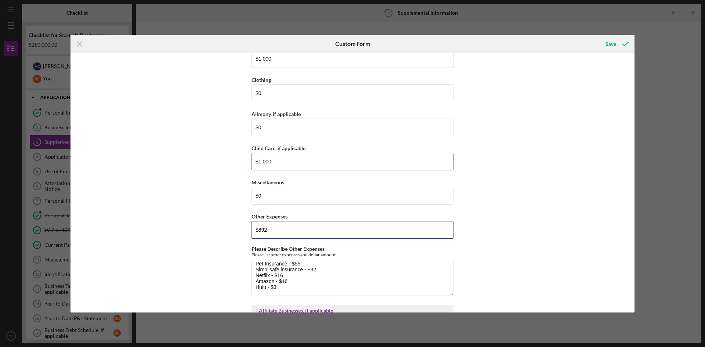
scroll to position [991, 0]
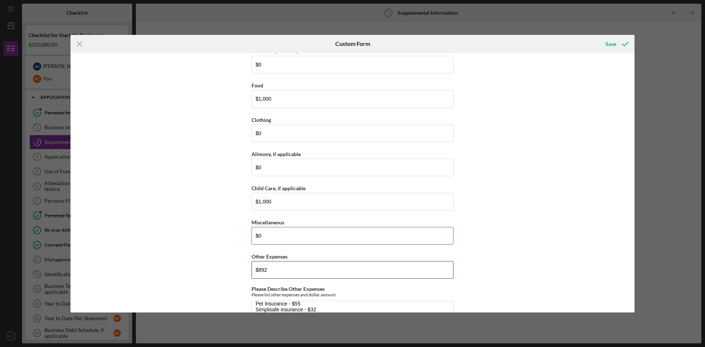
type input "$892"
click at [318, 229] on input "$0" at bounding box center [352, 236] width 202 height 18
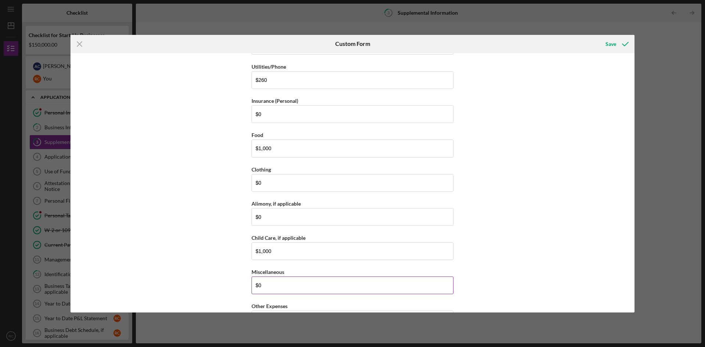
scroll to position [954, 0]
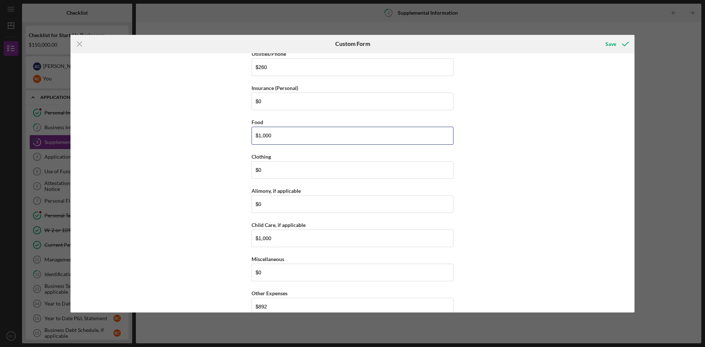
drag, startPoint x: 292, startPoint y: 130, endPoint x: 83, endPoint y: 130, distance: 208.9
click at [84, 130] on div "Supplemental Information This form must be completed by each 20% owner of the b…" at bounding box center [352, 182] width 564 height 259
type input "$800"
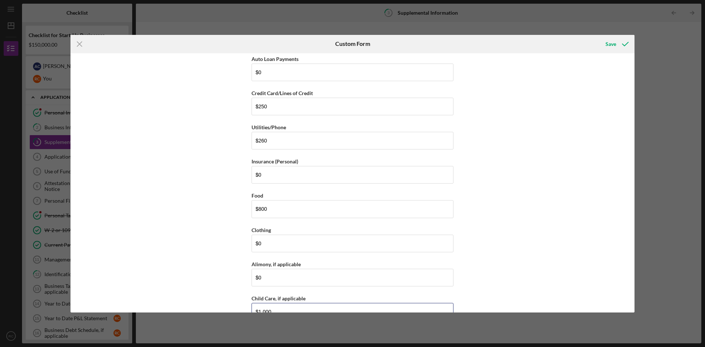
scroll to position [893, 0]
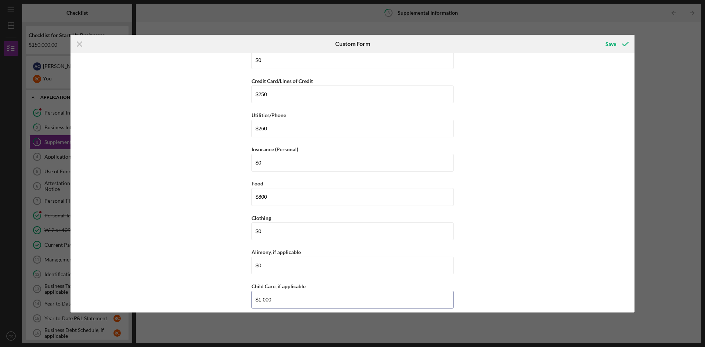
drag, startPoint x: 228, startPoint y: 307, endPoint x: 207, endPoint y: 305, distance: 21.4
click at [207, 305] on div "Supplemental Information This form must be completed by each 20% owner of the b…" at bounding box center [352, 182] width 564 height 259
type input "$890"
click at [549, 246] on div "Supplemental Information This form must be completed by each 20% owner of the b…" at bounding box center [352, 182] width 564 height 259
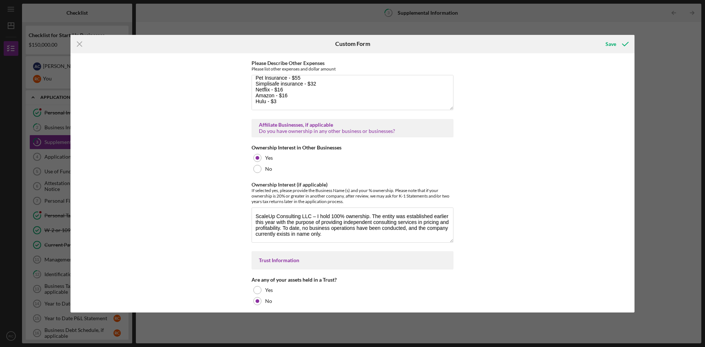
scroll to position [1248, 0]
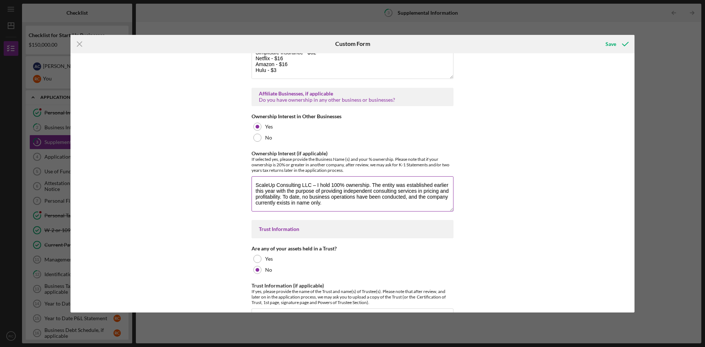
drag, startPoint x: 281, startPoint y: 190, endPoint x: 319, endPoint y: 197, distance: 38.3
click at [319, 197] on textarea "ScaleUp Consulting LLC – I hold 100% ownership. The entity was established earl…" at bounding box center [352, 193] width 202 height 35
paste textarea "I also hold 100% ownership of ScaleUp Consulting LLC, formed earlier this year.…"
drag, startPoint x: 308, startPoint y: 191, endPoint x: 317, endPoint y: 178, distance: 15.6
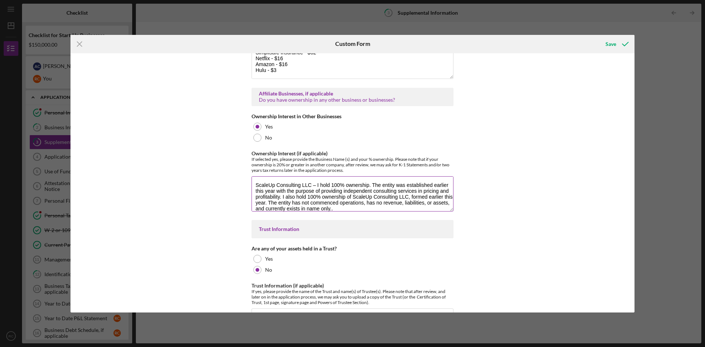
click at [317, 178] on textarea "ScaleUp Consulting LLC – I hold 100% ownership. The entity was established earl…" at bounding box center [352, 193] width 202 height 35
click at [382, 193] on textarea "ScaleUp Consulting LLC – I also hold 100% ownership of ScaleUp Consulting LLC, …" at bounding box center [352, 193] width 202 height 35
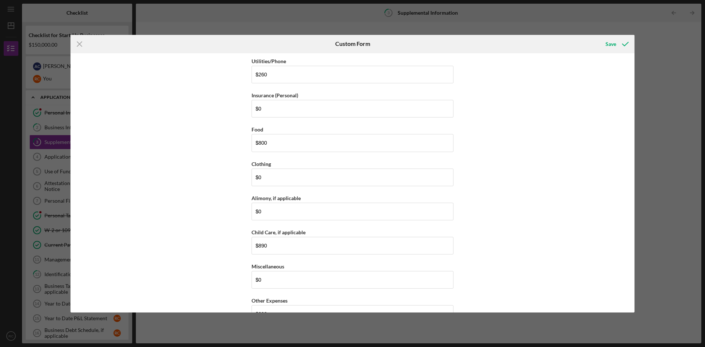
scroll to position [954, 0]
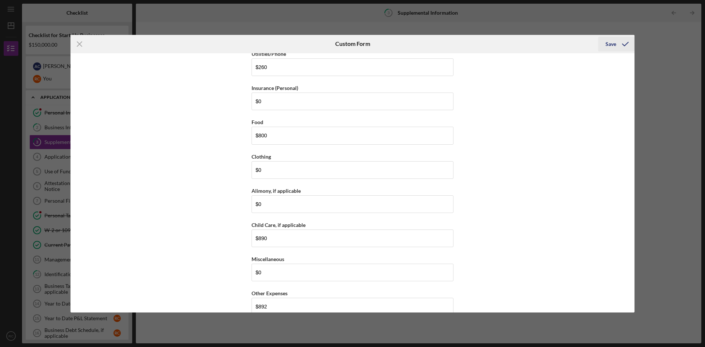
type textarea "ScaleUp Consulting LLC – I also hold 100% ownership of ScaleUp Consulting LLC, …"
click at [614, 41] on div "Save" at bounding box center [610, 44] width 11 height 15
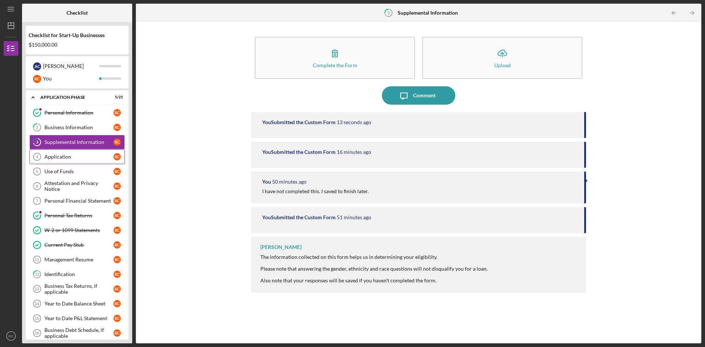
click at [73, 156] on div "Application" at bounding box center [78, 157] width 69 height 6
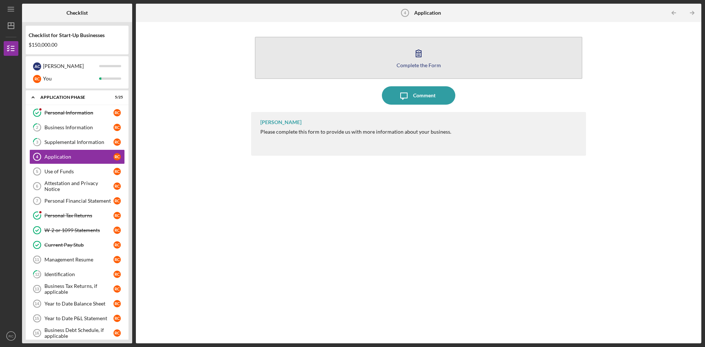
click at [411, 59] on icon "button" at bounding box center [418, 53] width 18 height 18
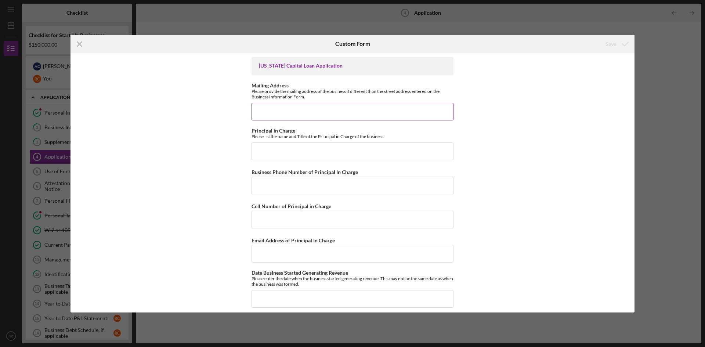
click at [329, 119] on input "Mailing Address" at bounding box center [352, 112] width 202 height 18
type input "[STREET_ADDRESS]"
type input "[PERSON_NAME] - Owner"
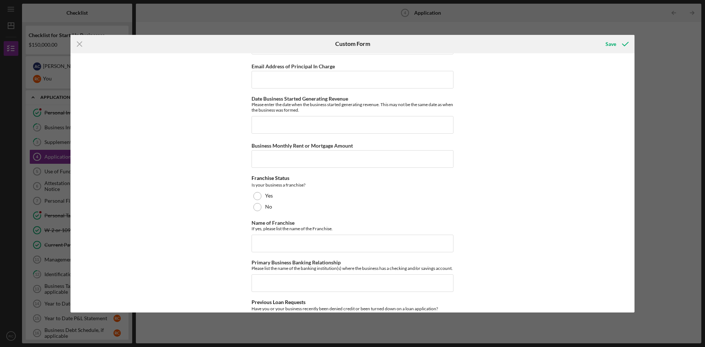
scroll to position [220, 0]
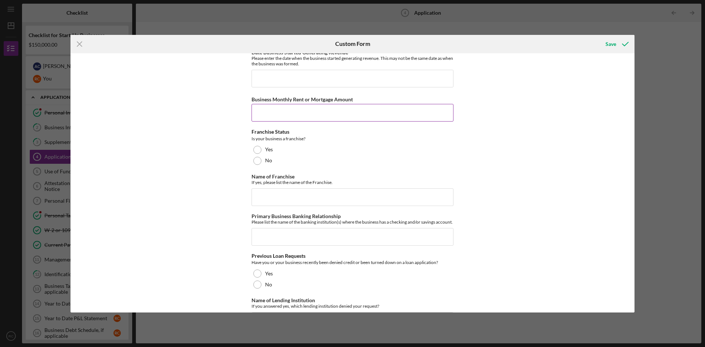
click at [288, 114] on input "Business Monthly Rent or Mortgage Amount" at bounding box center [352, 113] width 202 height 18
type input "0"
click at [262, 160] on div "No" at bounding box center [352, 160] width 202 height 11
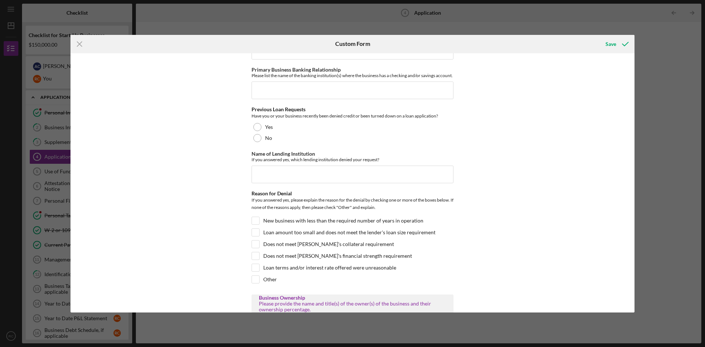
scroll to position [367, 0]
click at [261, 143] on div "No" at bounding box center [352, 137] width 202 height 11
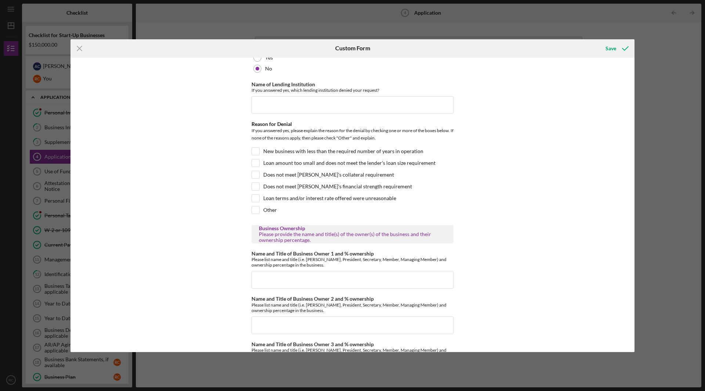
scroll to position [440, 0]
